Goal: Check status

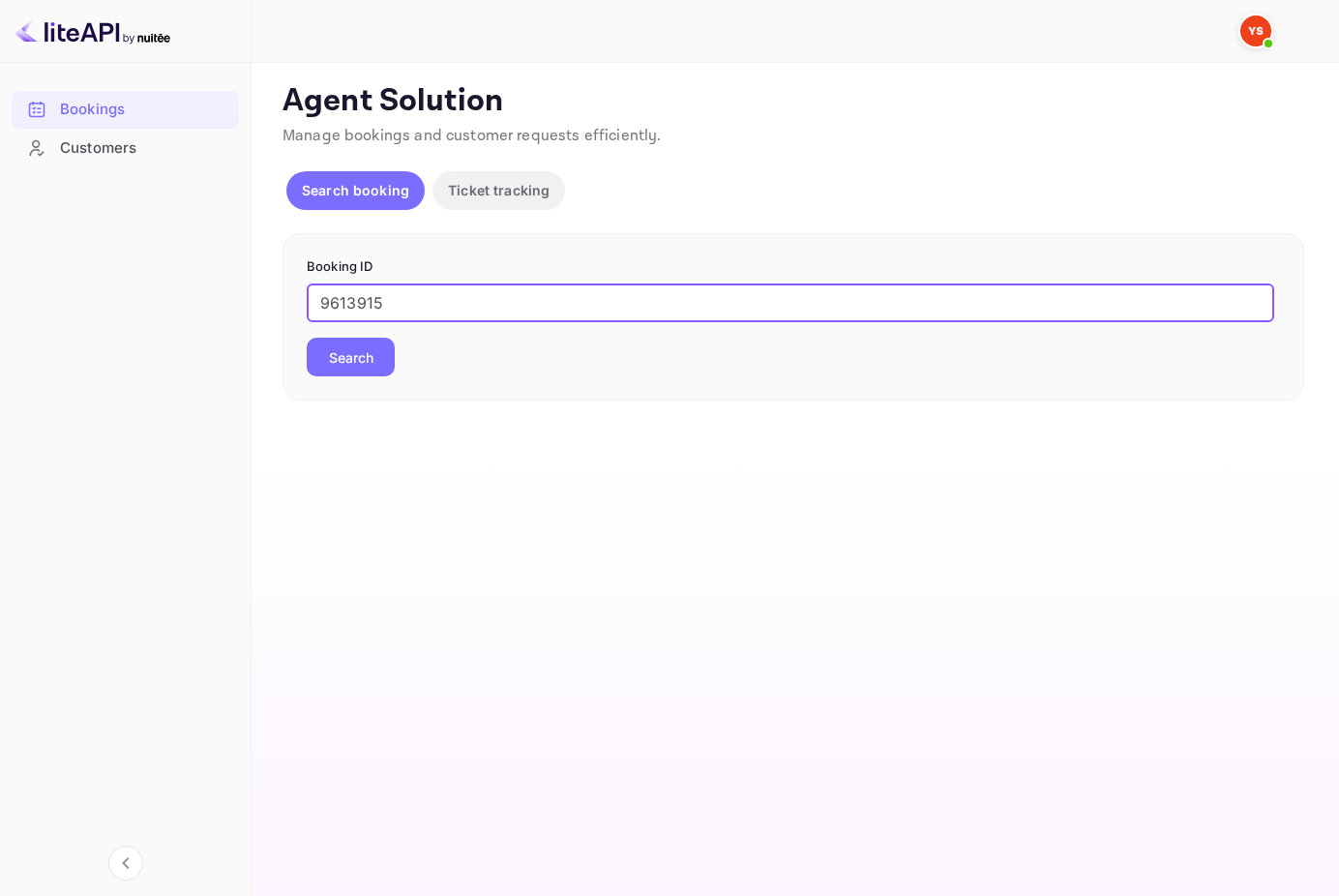
type input "9613915"
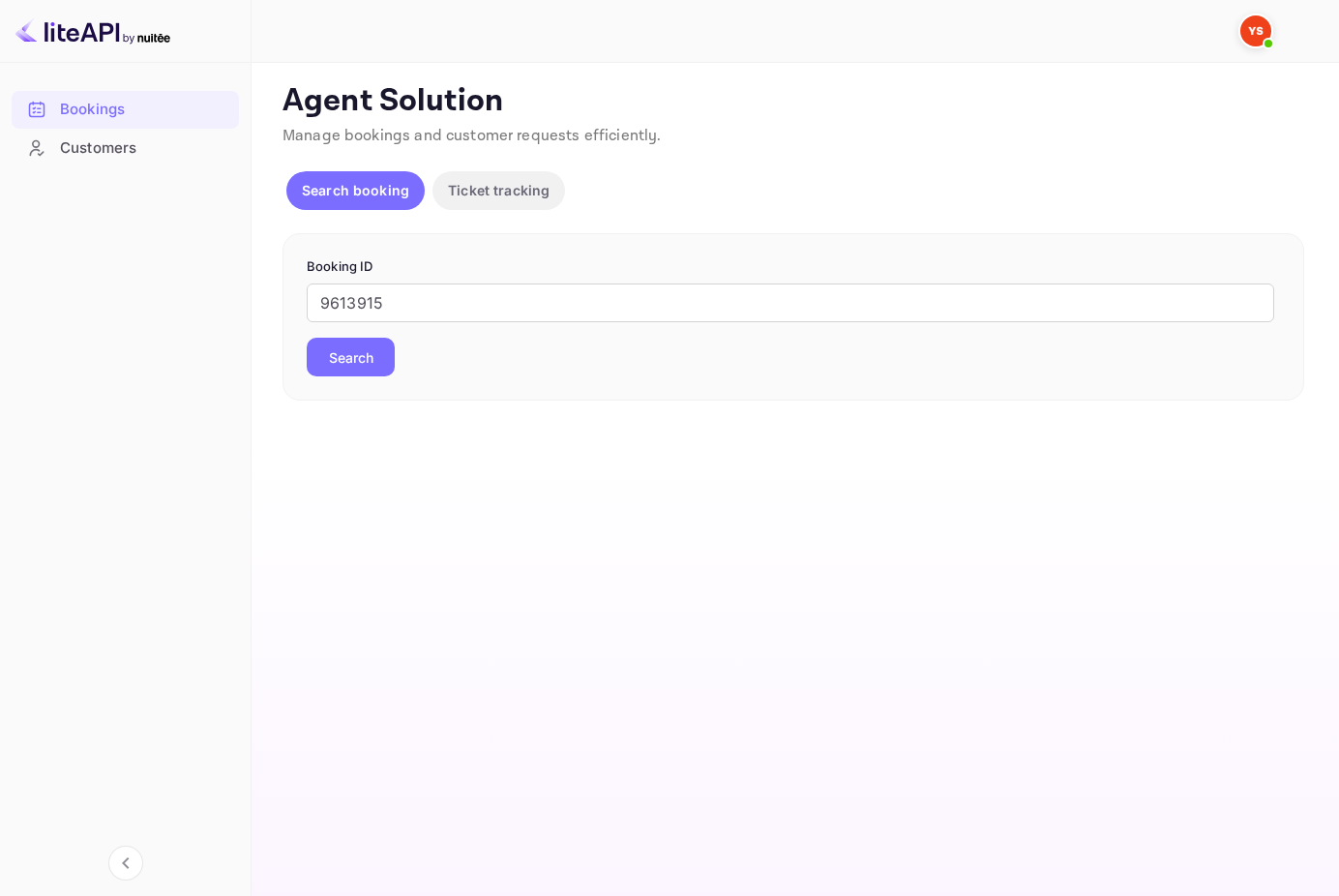
click at [324, 364] on button "Search" at bounding box center [351, 356] width 89 height 38
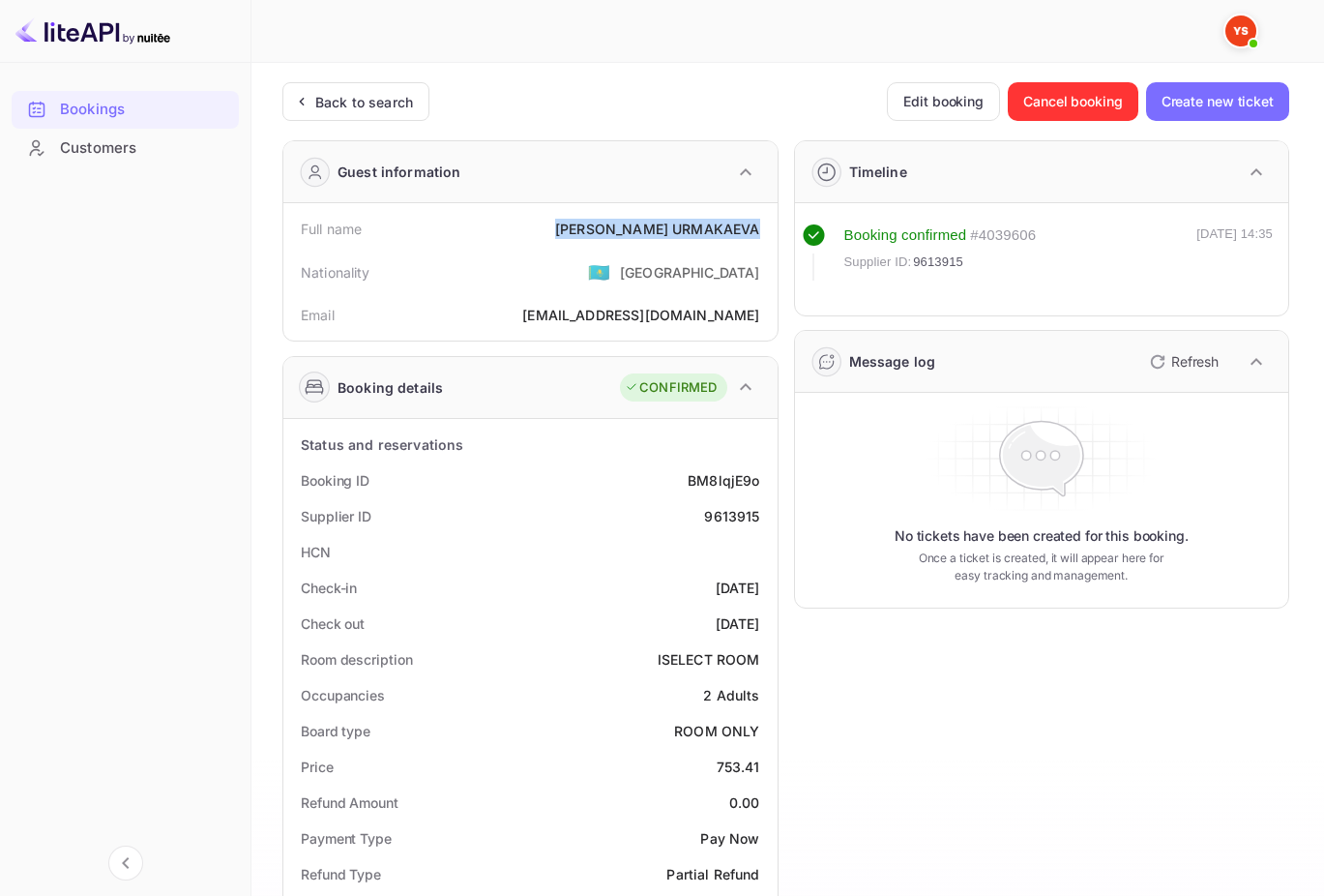
drag, startPoint x: 764, startPoint y: 226, endPoint x: 632, endPoint y: 226, distance: 132.0
click at [632, 226] on div "Full name [PERSON_NAME]" at bounding box center [530, 228] width 479 height 35
copy div "[PERSON_NAME]"
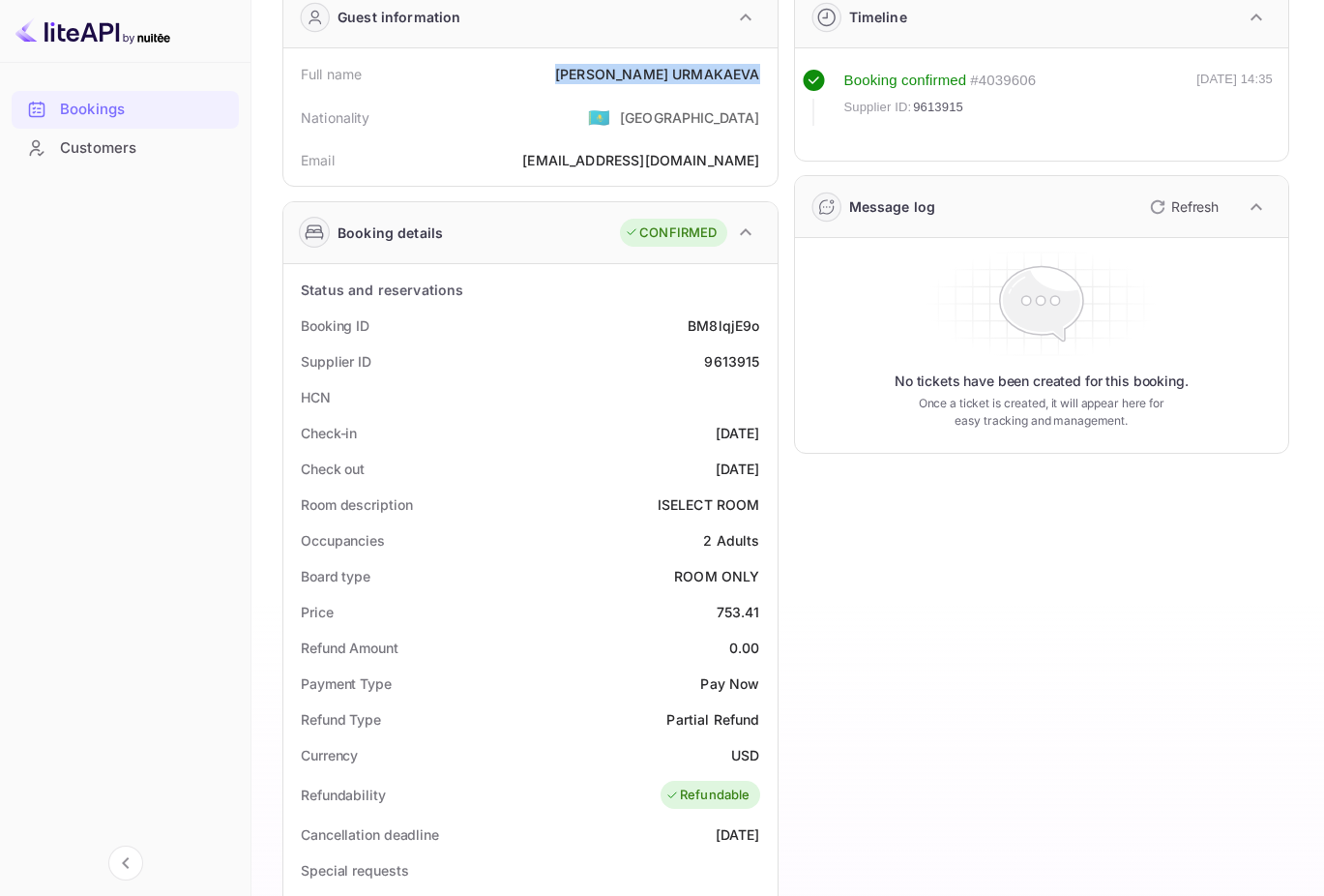
scroll to position [161, 0]
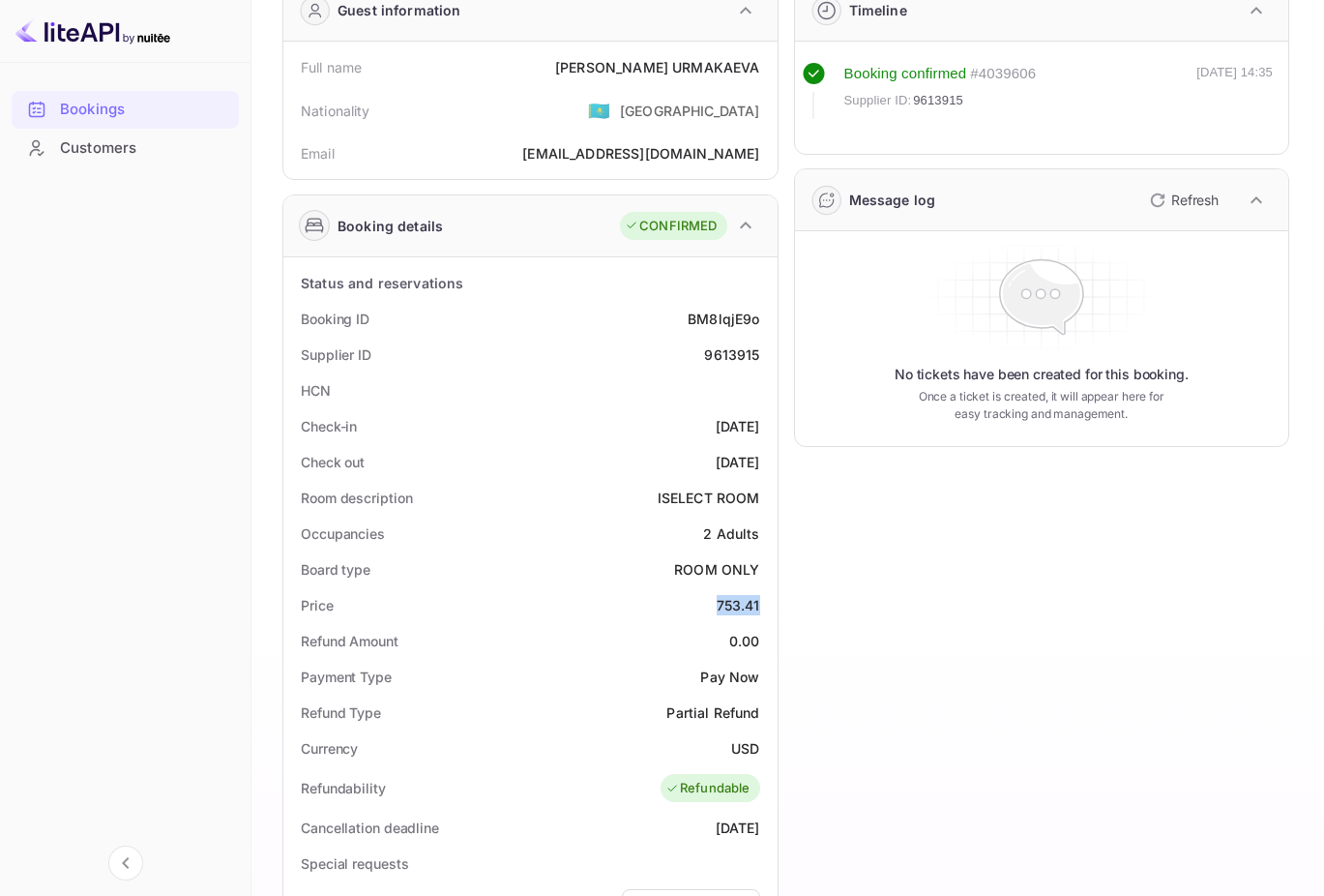
drag, startPoint x: 713, startPoint y: 612, endPoint x: 763, endPoint y: 612, distance: 50.0
click at [763, 612] on div "Price 753.41" at bounding box center [530, 605] width 479 height 35
copy div "753.41"
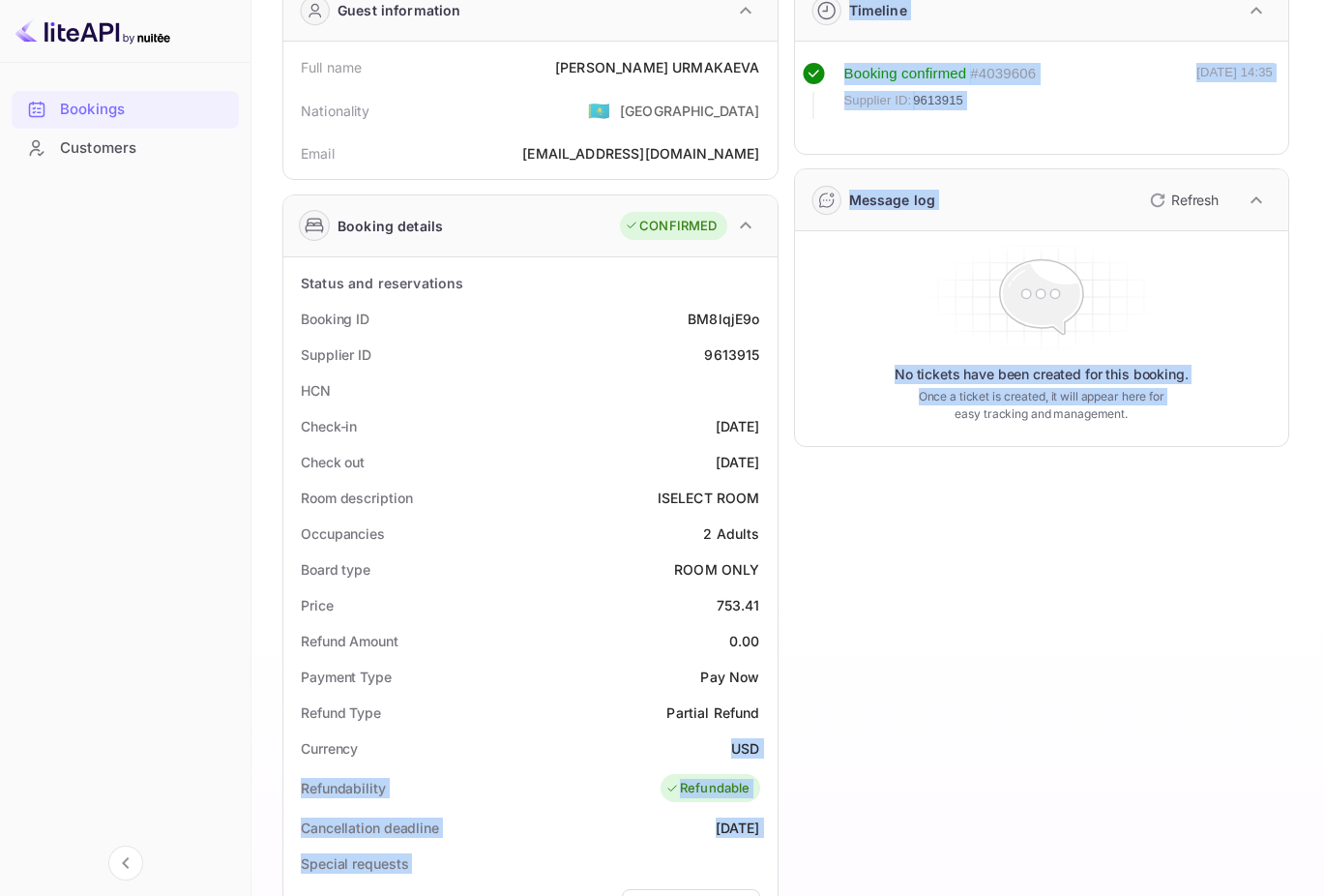
drag, startPoint x: 732, startPoint y: 748, endPoint x: 784, endPoint y: 757, distance: 52.8
click at [784, 757] on div "Guest information Full name [PERSON_NAME] Nationality 🇰🇿 [DEMOGRAPHIC_DATA] Ema…" at bounding box center [778, 669] width 1023 height 1410
click at [764, 750] on div "Currency USD" at bounding box center [530, 748] width 479 height 35
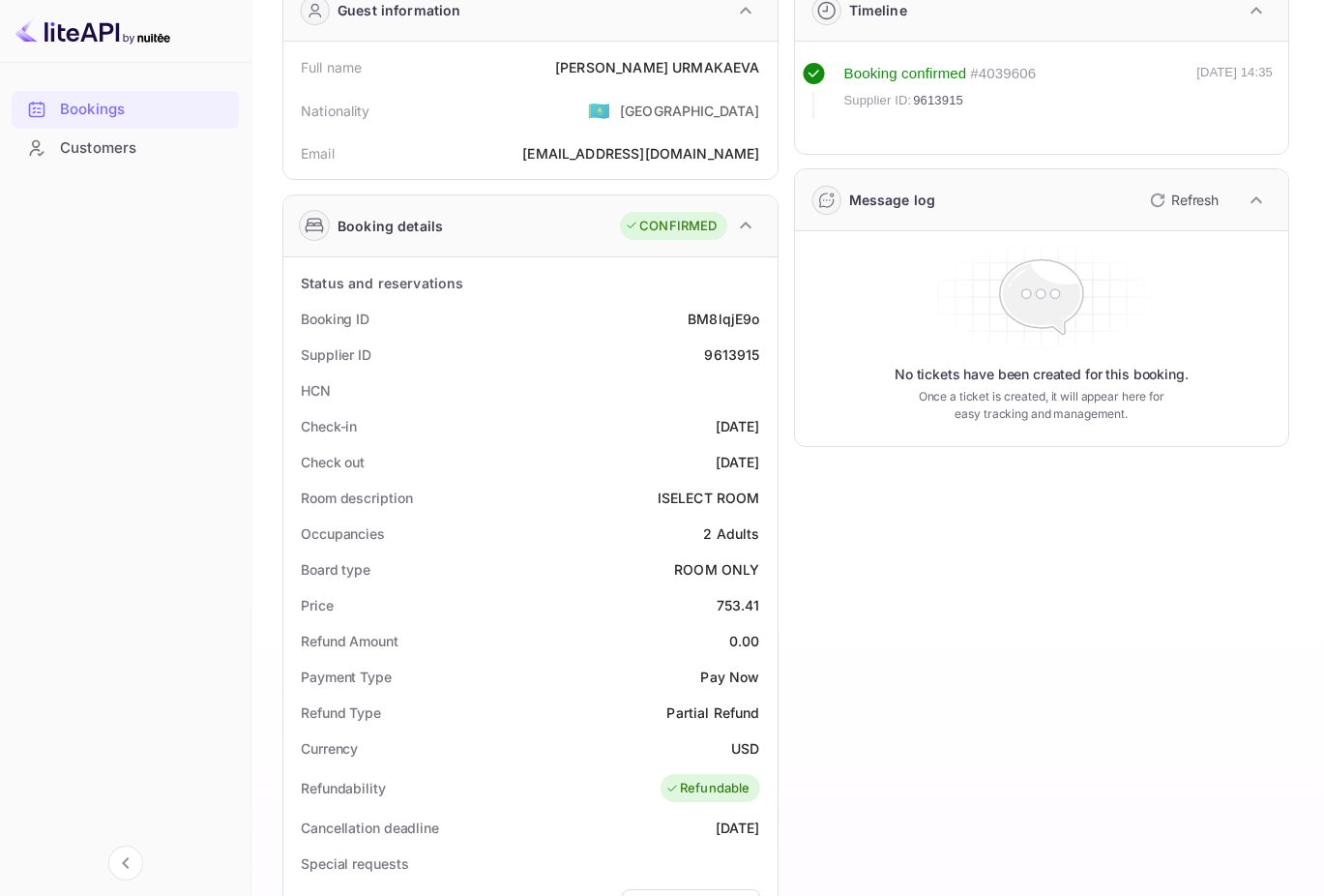
click at [749, 746] on div "USD" at bounding box center [746, 747] width 29 height 21
copy div "USD"
